Goal: Information Seeking & Learning: Learn about a topic

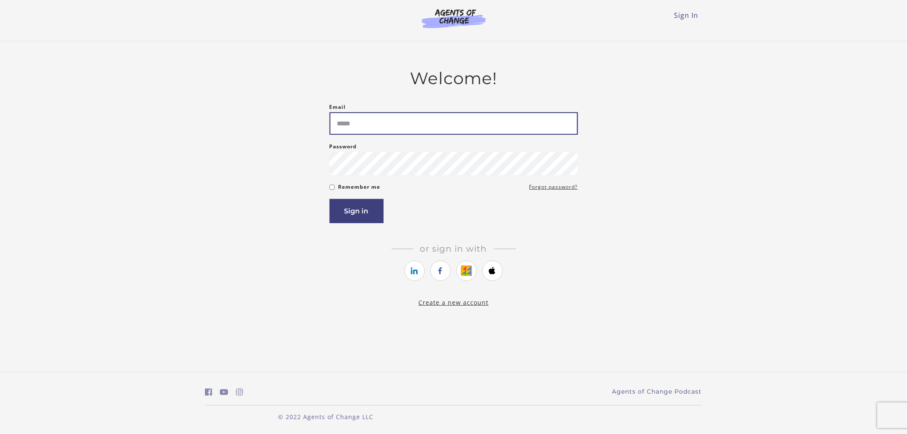
click at [374, 133] on input "Email" at bounding box center [453, 123] width 248 height 23
click at [350, 121] on input "Email" at bounding box center [453, 123] width 248 height 23
type input "**********"
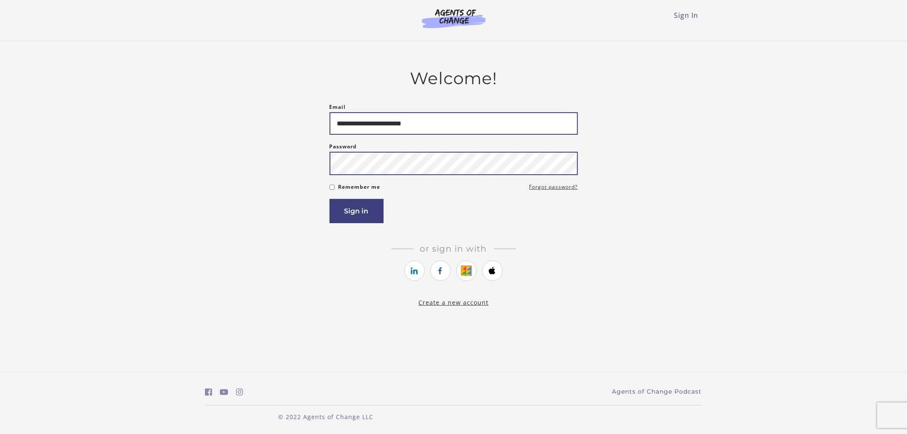
click at [329, 199] on button "Sign in" at bounding box center [356, 211] width 54 height 24
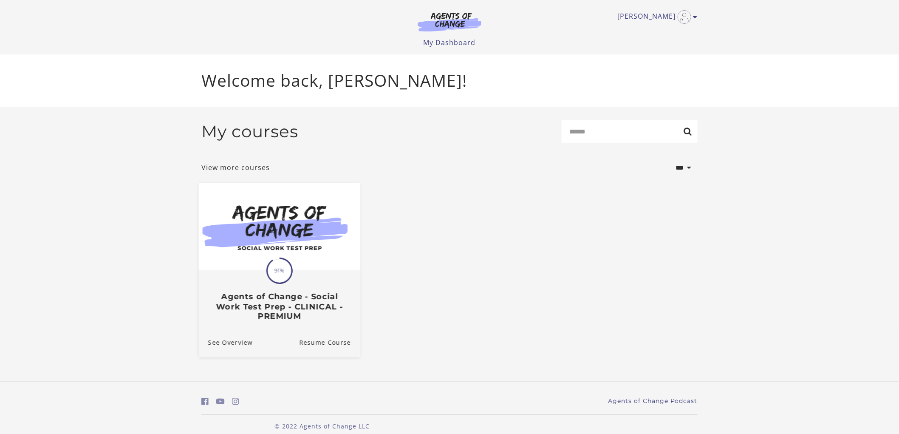
click at [329, 227] on img at bounding box center [280, 226] width 162 height 87
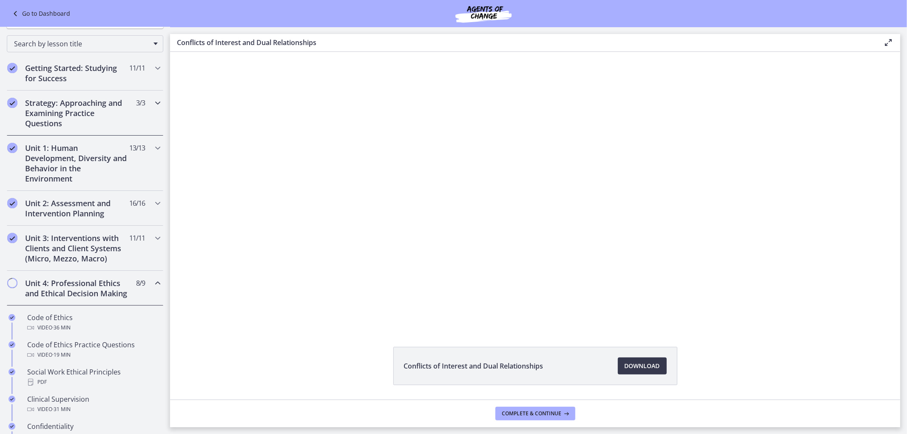
scroll to position [142, 0]
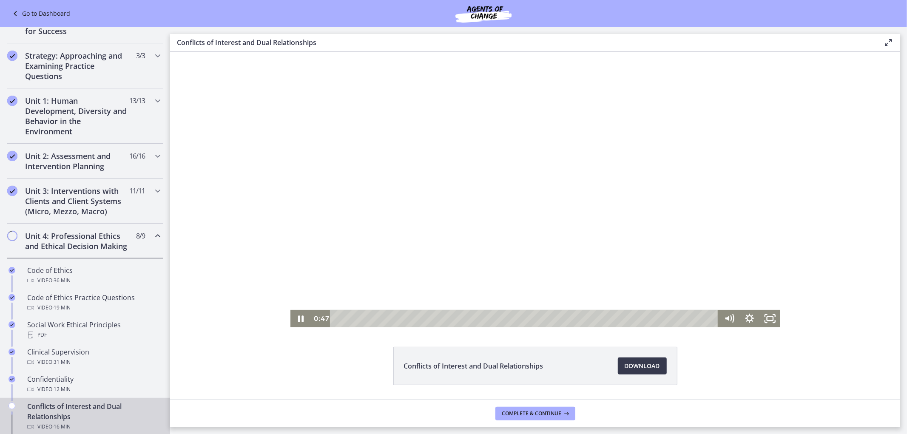
click at [413, 222] on div at bounding box center [535, 188] width 490 height 275
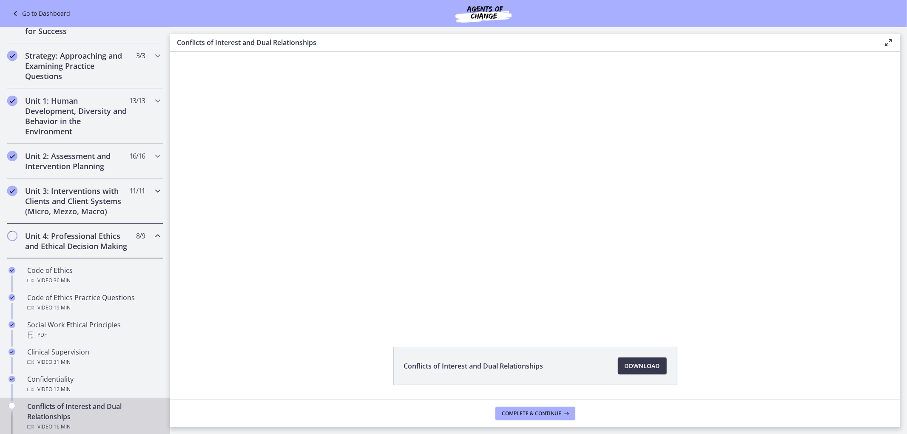
click at [110, 197] on h2 "Unit 3: Interventions with Clients and Client Systems (Micro, Mezzo, Macro)" at bounding box center [77, 201] width 104 height 31
